Goal: Task Accomplishment & Management: Use online tool/utility

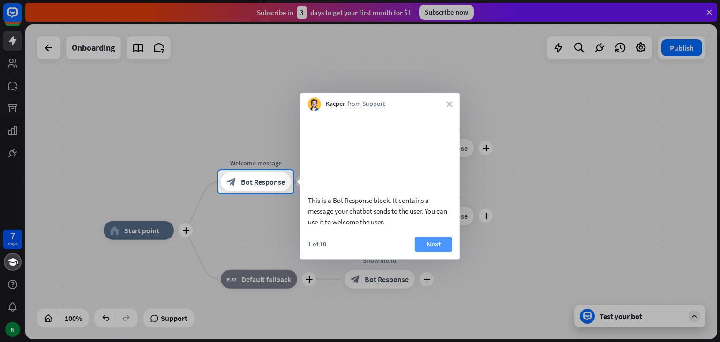
click at [433, 252] on button "Next" at bounding box center [433, 244] width 37 height 15
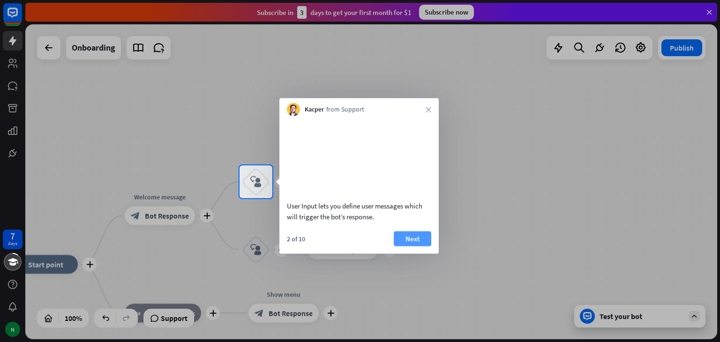
click at [423, 246] on button "Next" at bounding box center [411, 238] width 37 height 15
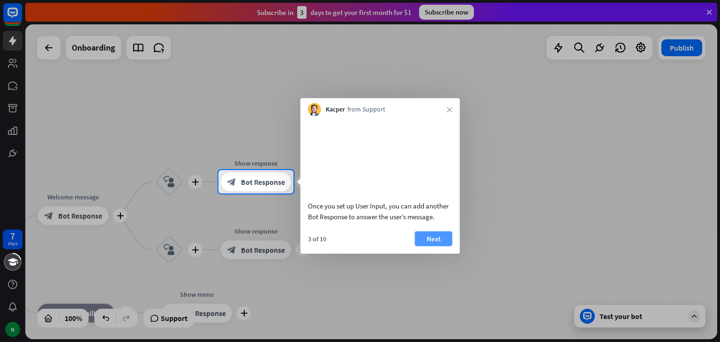
click at [425, 246] on button "Next" at bounding box center [433, 238] width 37 height 15
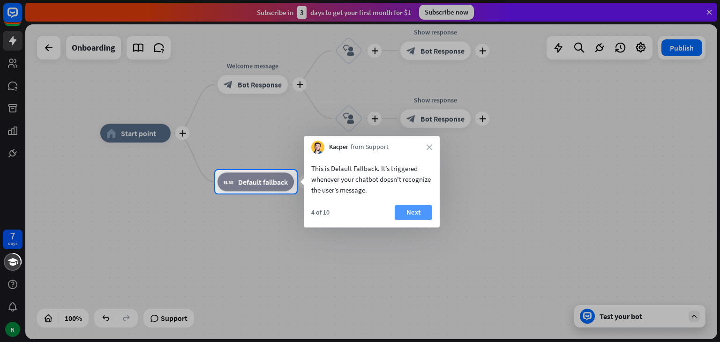
click at [405, 217] on button "Next" at bounding box center [412, 212] width 37 height 15
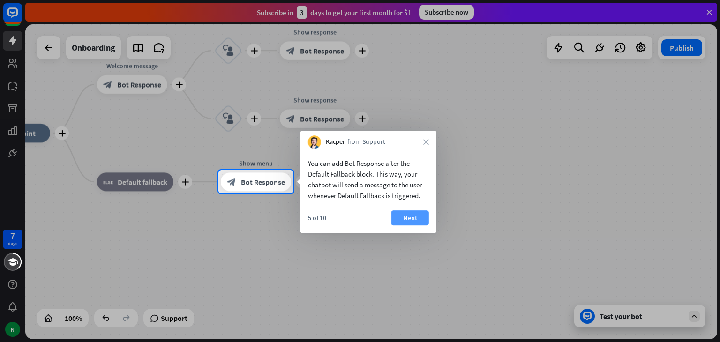
click at [409, 215] on button "Next" at bounding box center [409, 217] width 37 height 15
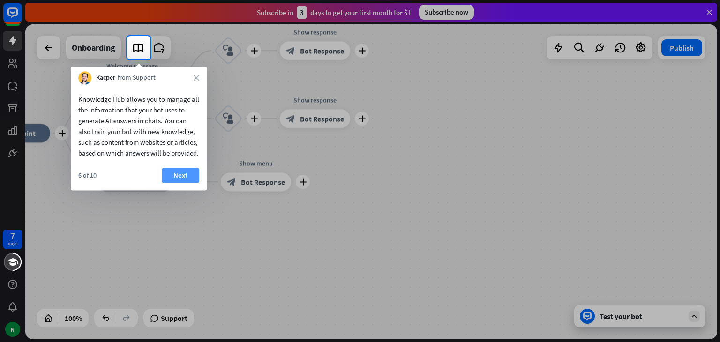
click at [184, 183] on button "Next" at bounding box center [180, 175] width 37 height 15
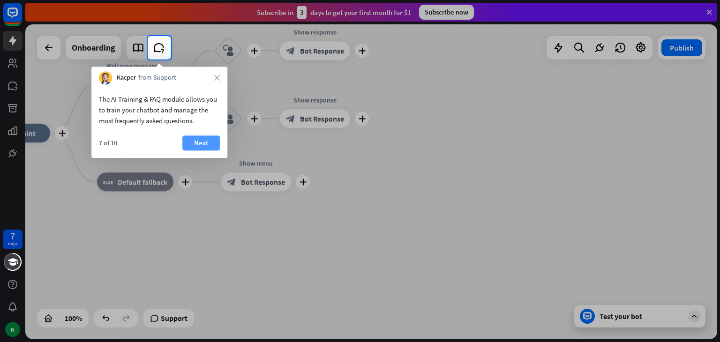
click at [197, 141] on button "Next" at bounding box center [200, 142] width 37 height 15
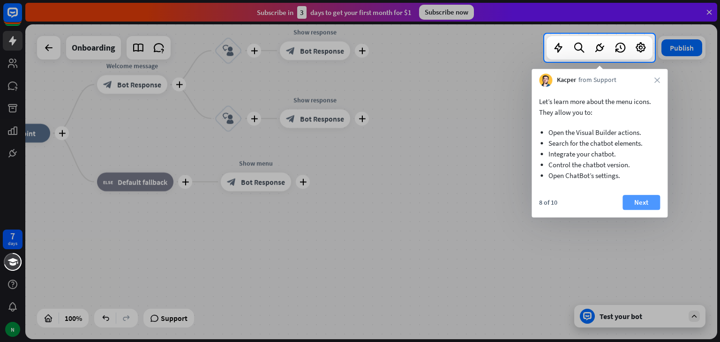
click at [656, 202] on button "Next" at bounding box center [640, 202] width 37 height 15
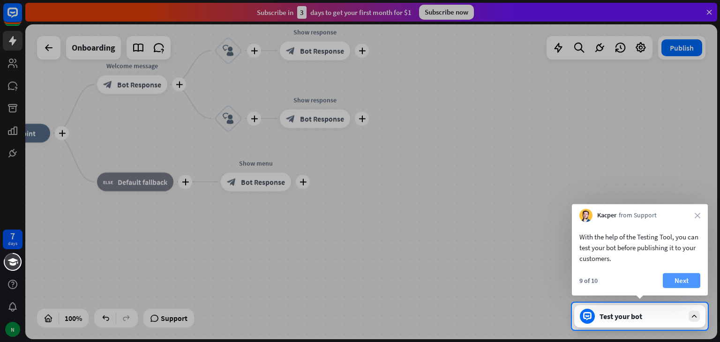
click at [687, 279] on button "Next" at bounding box center [680, 280] width 37 height 15
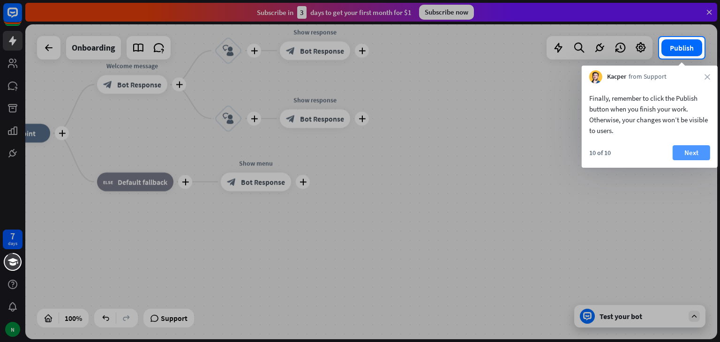
click at [705, 153] on button "Next" at bounding box center [690, 152] width 37 height 15
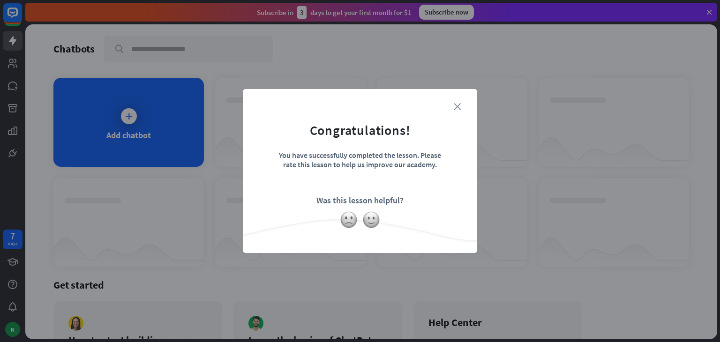
click at [457, 104] on icon "close" at bounding box center [456, 106] width 7 height 7
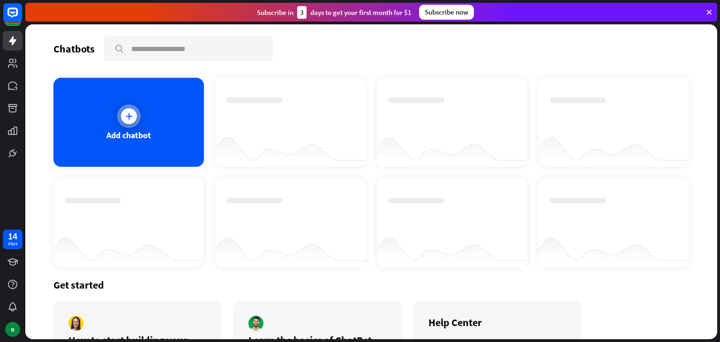
click at [132, 120] on icon at bounding box center [128, 115] width 9 height 9
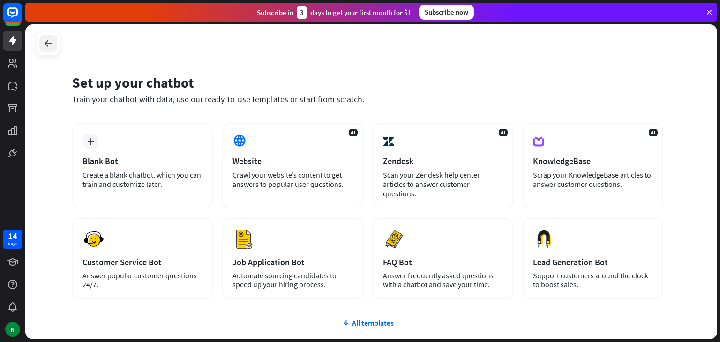
click at [51, 45] on icon at bounding box center [48, 43] width 11 height 11
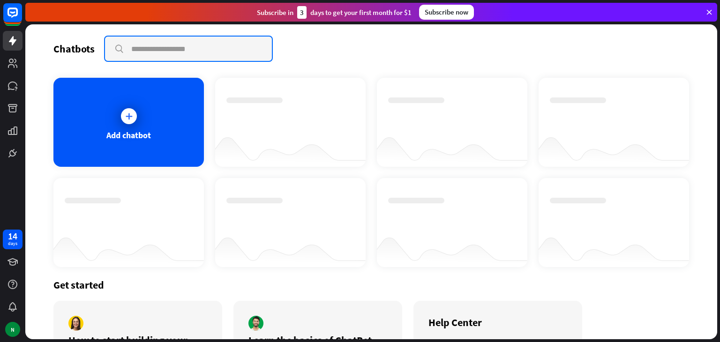
click at [172, 50] on input "text" at bounding box center [188, 49] width 167 height 24
type input "*"
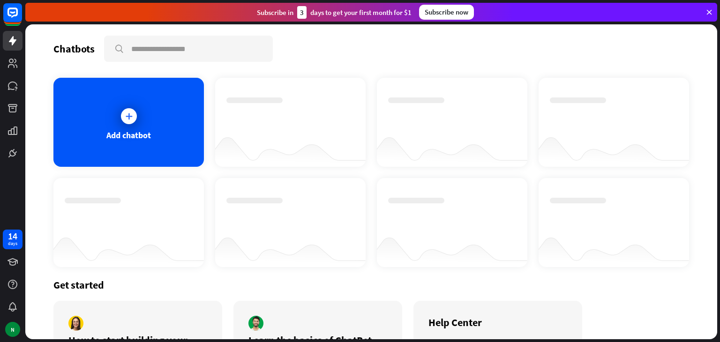
click at [299, 43] on div "Chatbots search" at bounding box center [370, 49] width 635 height 26
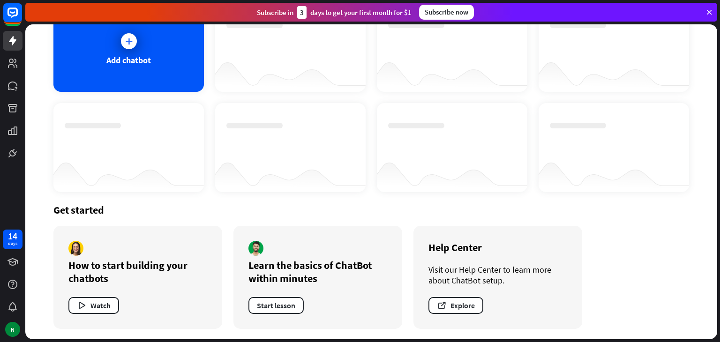
scroll to position [75, 0]
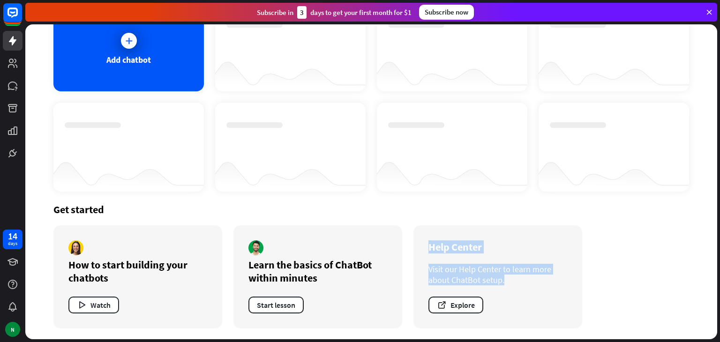
drag, startPoint x: 429, startPoint y: 246, endPoint x: 498, endPoint y: 305, distance: 91.4
click at [498, 305] on div "Help Center Visit our Help Center to learn more about ChatBot setup. Explore" at bounding box center [497, 276] width 169 height 103
copy div "Help Center Visit our Help Center to learn more about ChatBot setup."
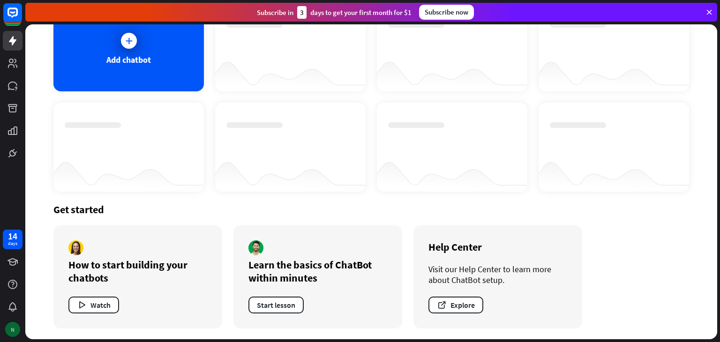
click at [13, 323] on div "N" at bounding box center [12, 329] width 15 height 15
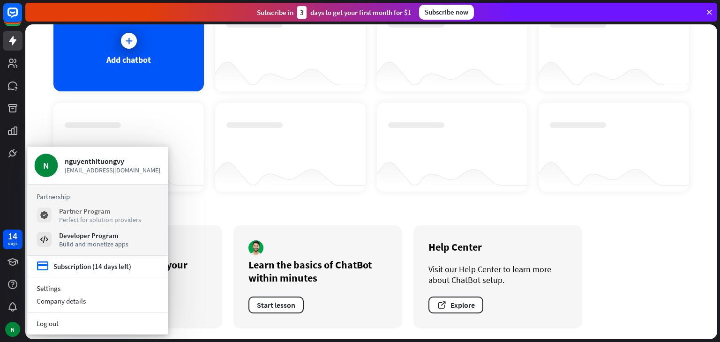
click at [98, 214] on div "Partner Program" at bounding box center [100, 211] width 82 height 9
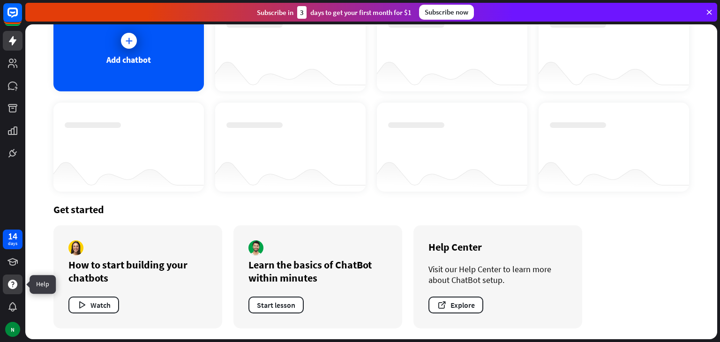
click at [11, 292] on div at bounding box center [13, 285] width 20 height 20
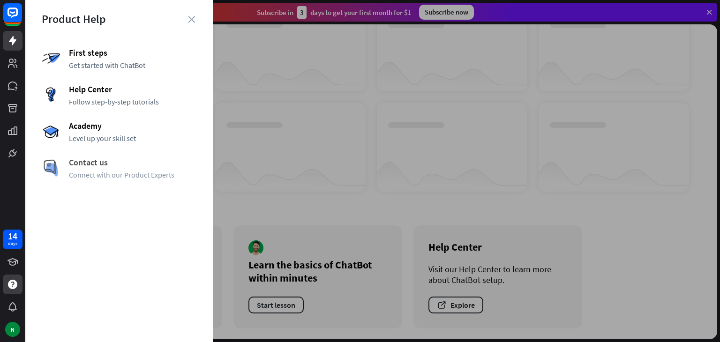
click at [121, 171] on span "Connect with our Product Experts" at bounding box center [132, 174] width 127 height 9
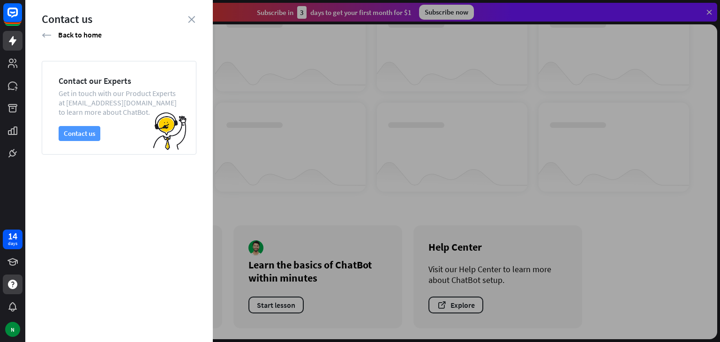
click at [90, 138] on button "Contact us" at bounding box center [80, 133] width 42 height 15
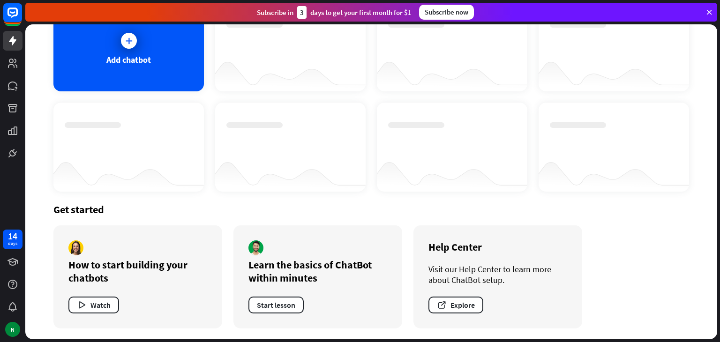
click at [485, 81] on div at bounding box center [452, 73] width 150 height 36
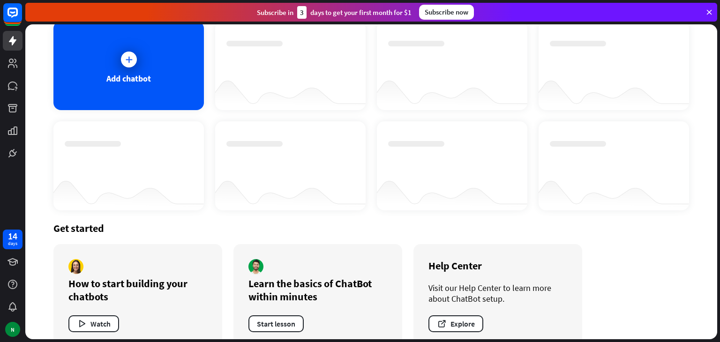
scroll to position [0, 0]
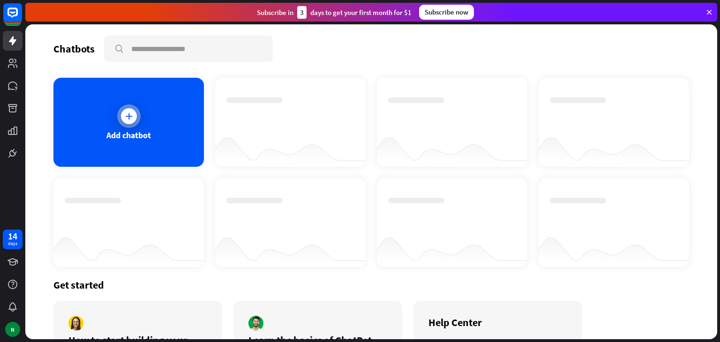
click at [132, 117] on icon at bounding box center [128, 115] width 9 height 9
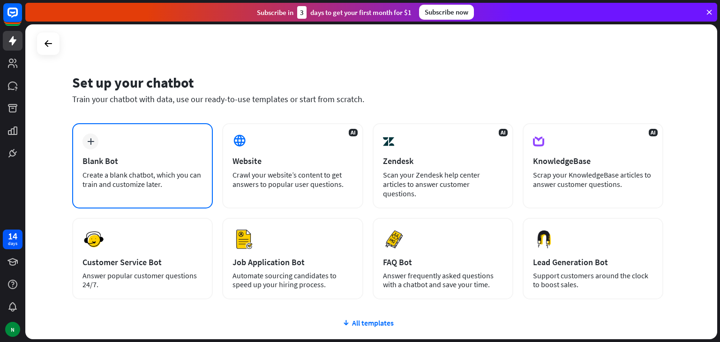
click at [157, 148] on div "plus Blank Bot Create a blank chatbot, which you can train and customize later." at bounding box center [142, 165] width 141 height 85
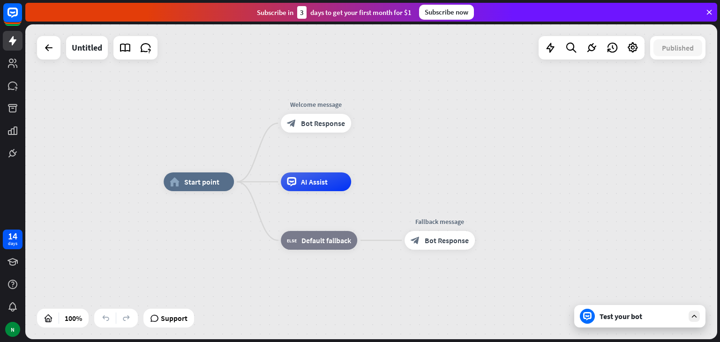
click at [693, 316] on icon at bounding box center [694, 316] width 8 height 8
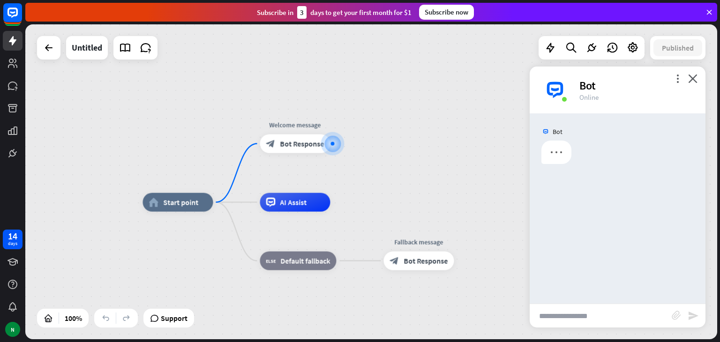
click at [607, 317] on input "text" at bounding box center [600, 315] width 142 height 23
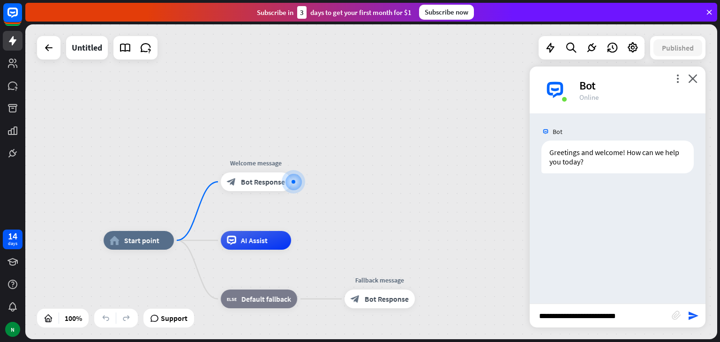
type input "**********"
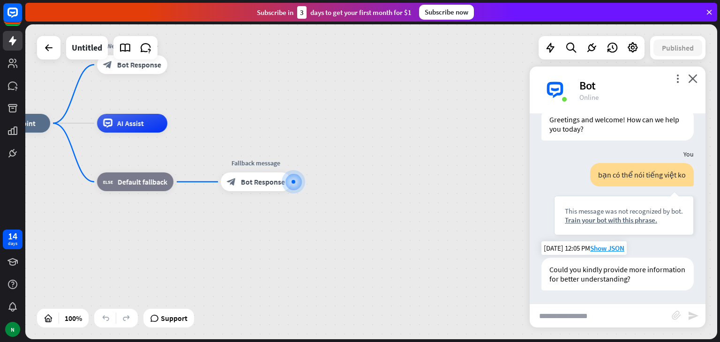
scroll to position [34, 0]
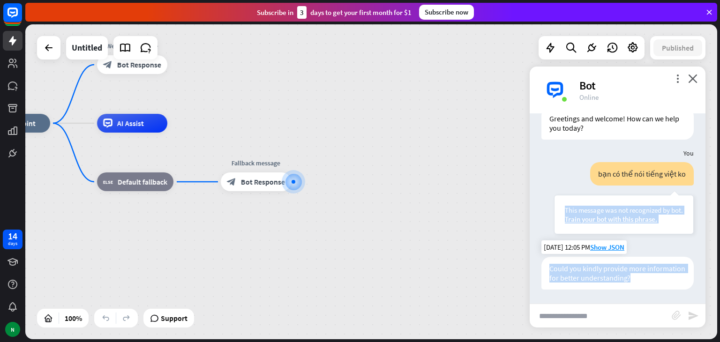
drag, startPoint x: 557, startPoint y: 210, endPoint x: 675, endPoint y: 285, distance: 139.8
click at [675, 285] on div "Bot Greetings and welcome! How can we help you [DATE]? [DATE] 12:04 PM Show JSO…" at bounding box center [617, 208] width 176 height 190
copy div "This message was not recognized by bot. Train your bot with this phrase. [DATE]…"
click at [682, 221] on div "This message was not recognized by bot. Train your bot with this phrase." at bounding box center [624, 214] width 140 height 39
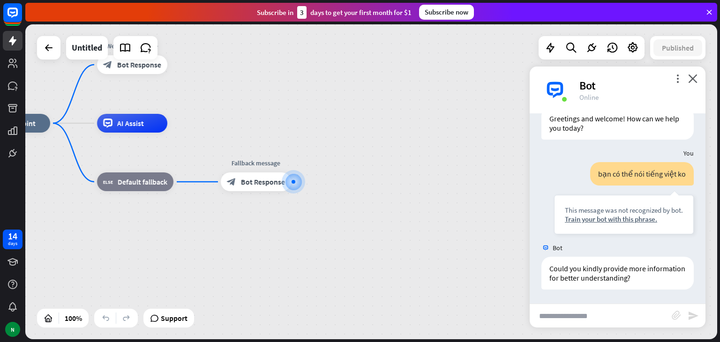
click at [606, 317] on input "text" at bounding box center [600, 315] width 142 height 23
type input "*****"
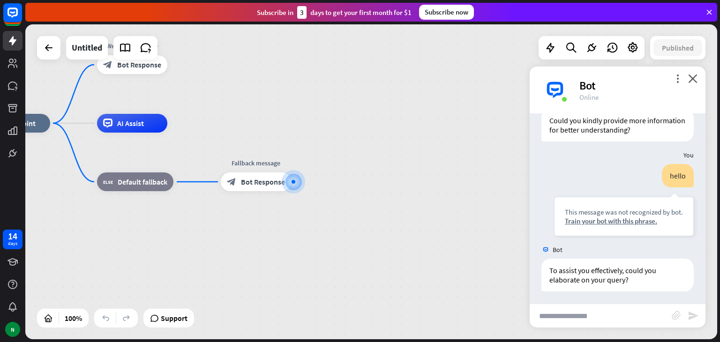
scroll to position [183, 0]
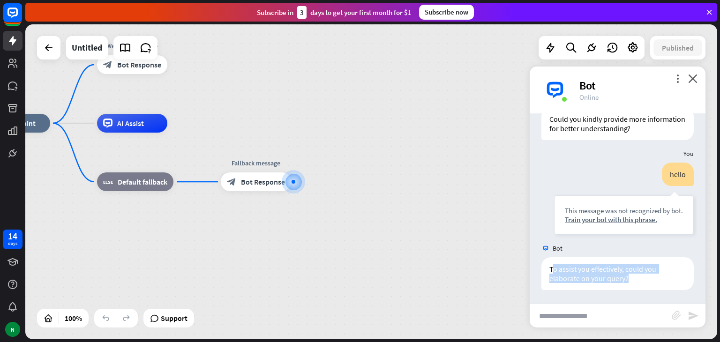
drag, startPoint x: 551, startPoint y: 268, endPoint x: 639, endPoint y: 290, distance: 90.2
click at [639, 290] on div "To assist you effectively, could you elaborate on your query? [DATE] 12:05 PM S…" at bounding box center [617, 275] width 176 height 37
copy div "o assist you effectively, could you elaborate on your query?"
click at [570, 305] on input "text" at bounding box center [600, 315] width 142 height 23
click at [575, 317] on input "text" at bounding box center [600, 315] width 142 height 23
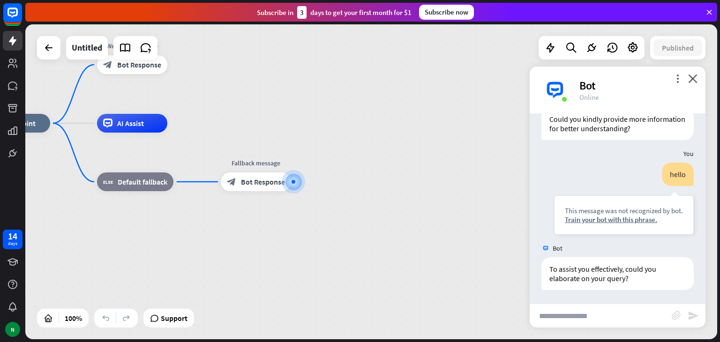
paste input "**********"
type input "**********"
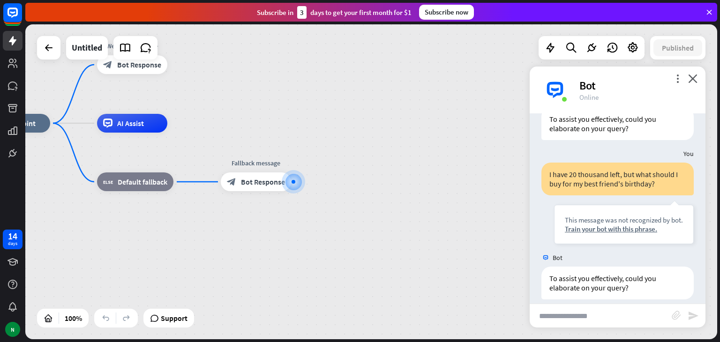
scroll to position [342, 0]
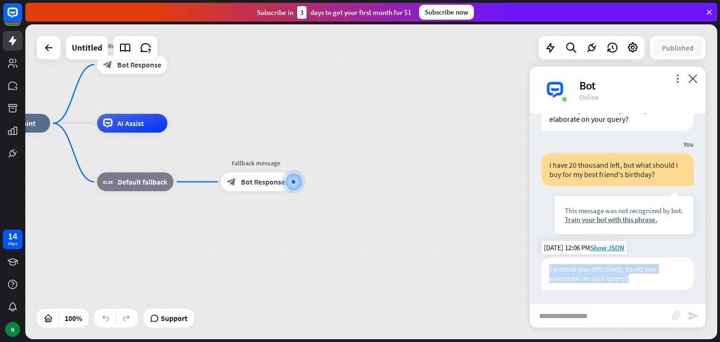
drag, startPoint x: 549, startPoint y: 267, endPoint x: 634, endPoint y: 282, distance: 86.1
click at [634, 282] on div "To assist you effectively, could you elaborate on your query?" at bounding box center [617, 273] width 152 height 33
copy div "To assist you effectively, could you elaborate on your query?"
click at [598, 319] on input "text" at bounding box center [600, 315] width 142 height 23
type input "*"
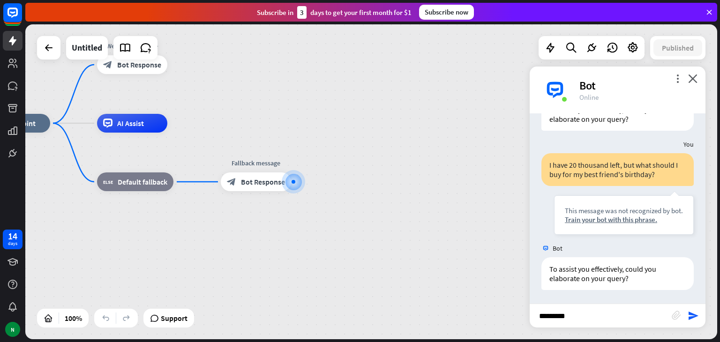
type input "**********"
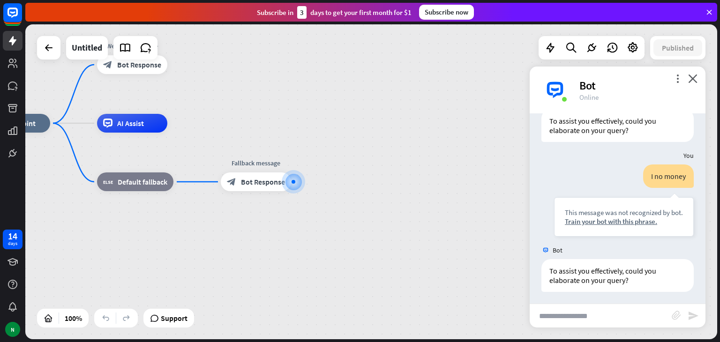
scroll to position [492, 0]
